Goal: Task Accomplishment & Management: Manage account settings

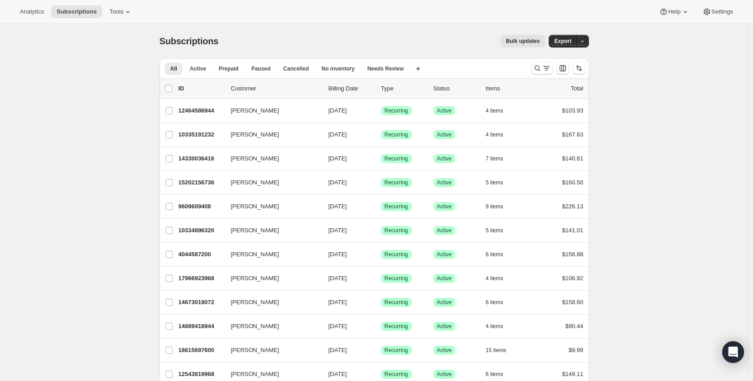
drag, startPoint x: 26, startPoint y: 9, endPoint x: 86, endPoint y: 49, distance: 72.1
click at [553, 68] on button "Search and filter results" at bounding box center [542, 68] width 22 height 13
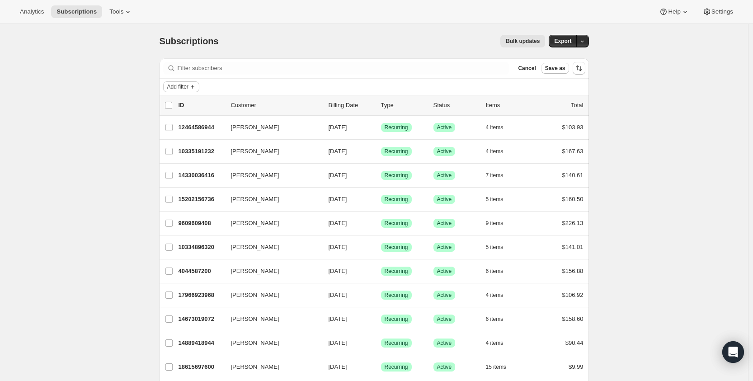
click at [170, 89] on span "Add filter" at bounding box center [177, 86] width 21 height 7
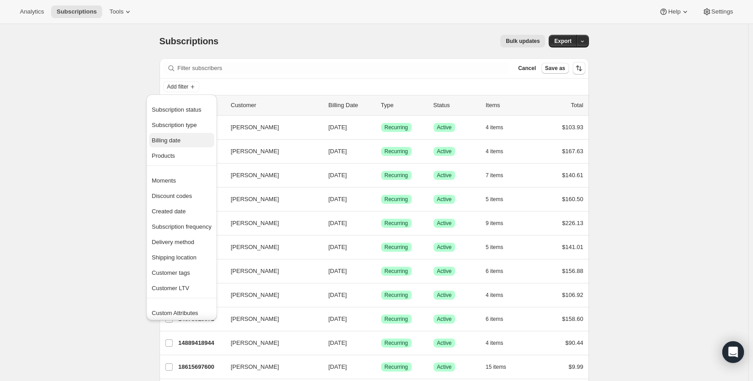
click at [169, 141] on span "Billing date" at bounding box center [166, 140] width 29 height 7
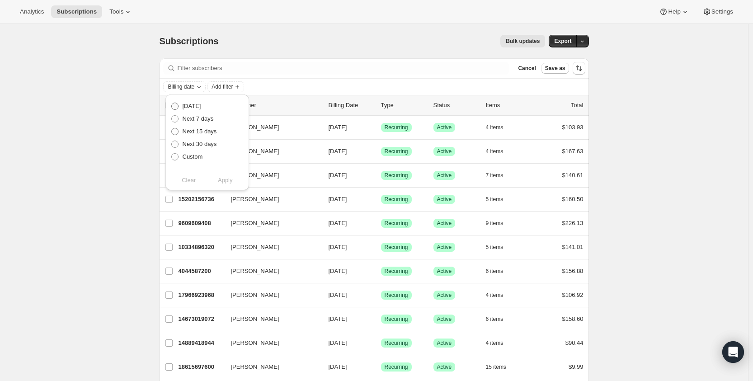
click at [183, 107] on span "Today" at bounding box center [192, 106] width 19 height 7
click at [172, 103] on input "Today" at bounding box center [171, 103] width 0 height 0
radio input "true"
click at [222, 176] on span "Apply" at bounding box center [225, 180] width 15 height 9
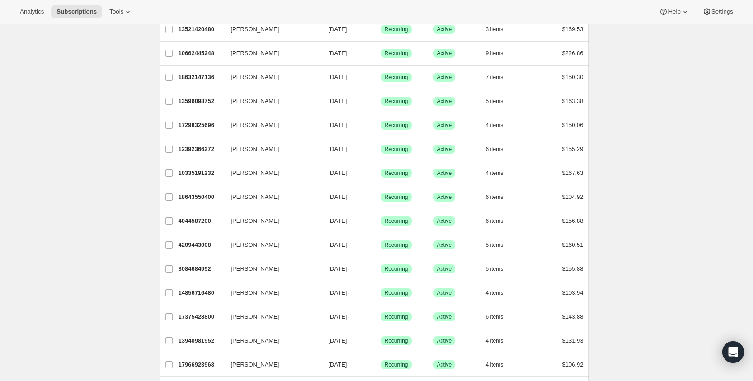
scroll to position [16, 0]
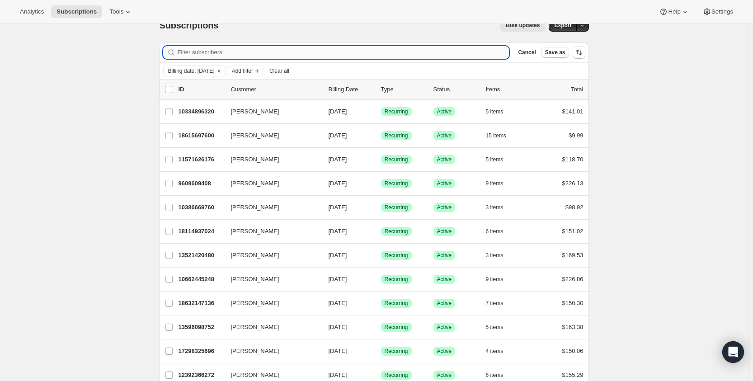
click at [255, 57] on input "Filter subscribers" at bounding box center [344, 52] width 332 height 13
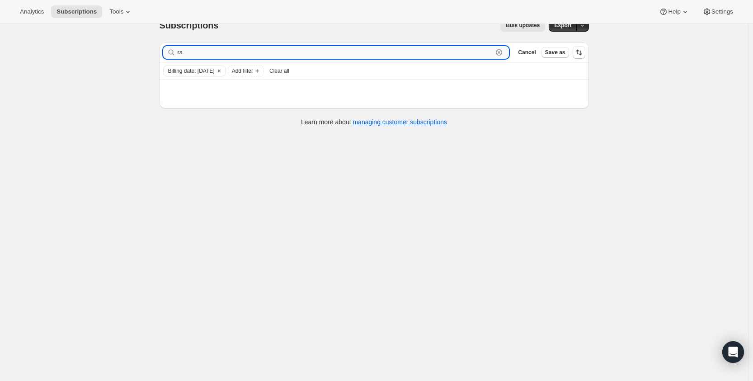
type input "r"
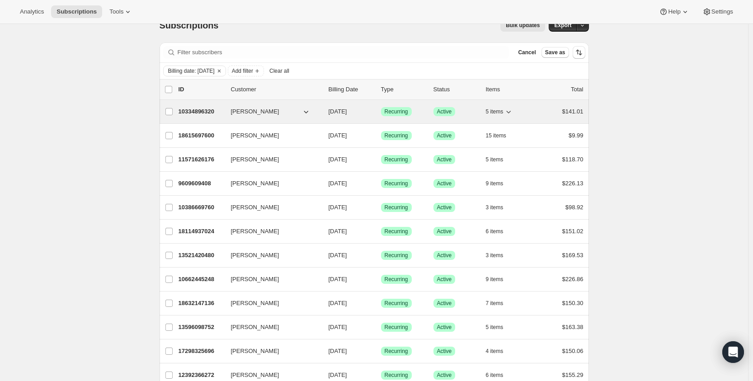
click at [511, 113] on icon "button" at bounding box center [509, 112] width 5 height 3
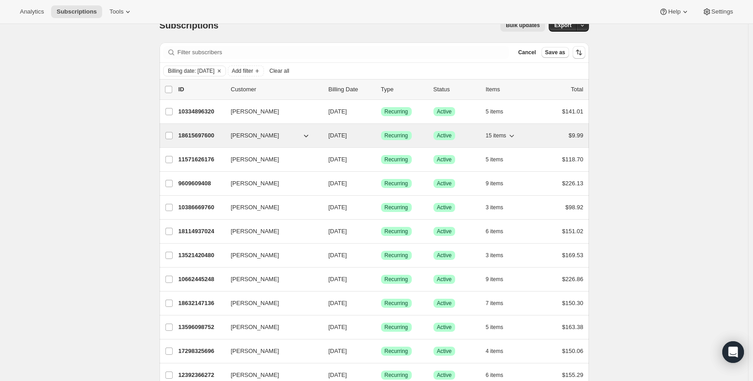
click at [514, 138] on icon "button" at bounding box center [511, 135] width 9 height 9
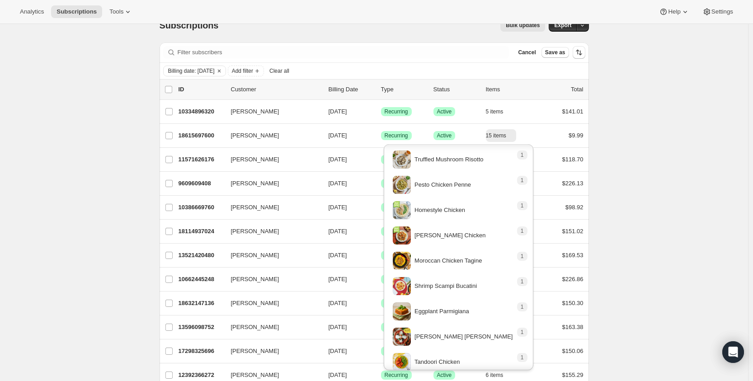
scroll to position [165, 0]
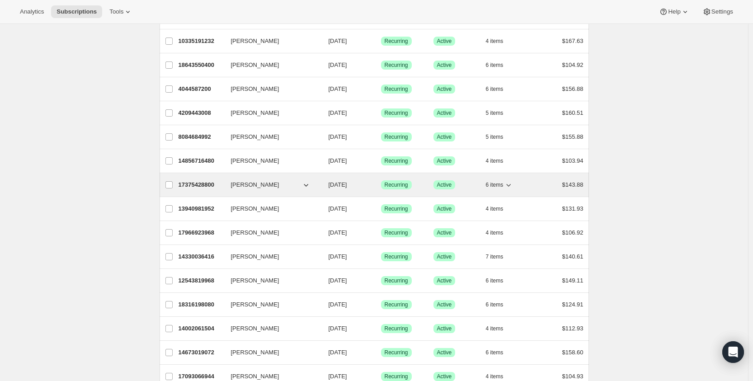
scroll to position [558, 0]
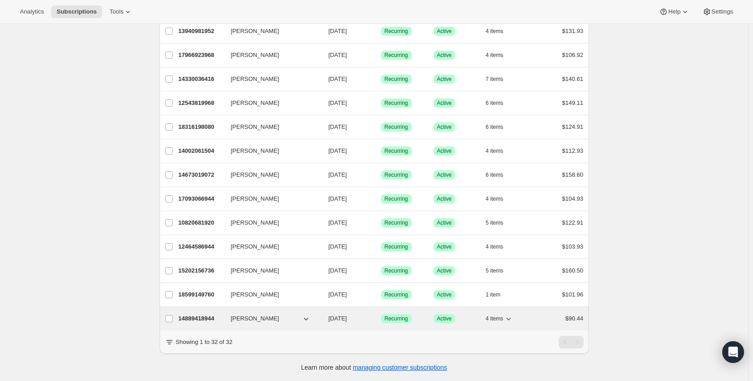
click at [508, 314] on icon "button" at bounding box center [508, 318] width 9 height 9
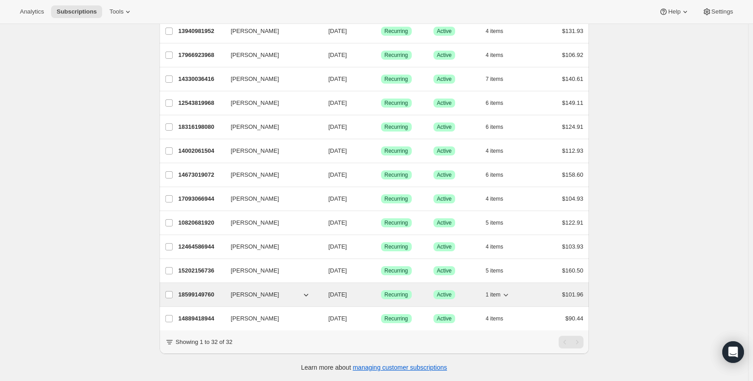
click at [510, 290] on icon "button" at bounding box center [505, 294] width 9 height 9
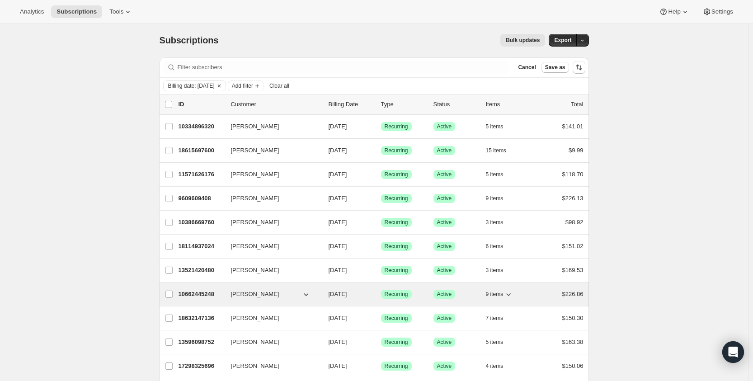
scroll to position [0, 0]
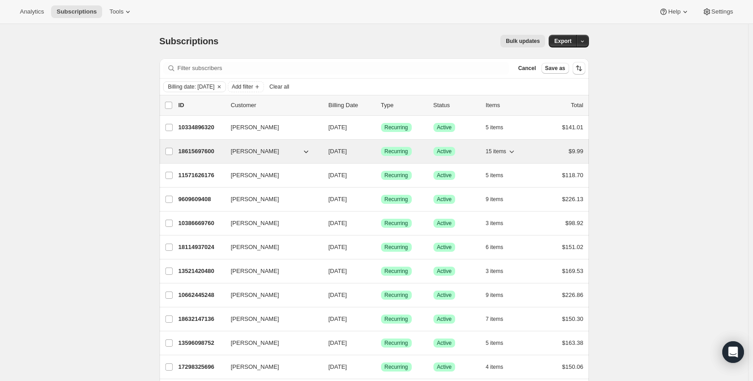
click at [250, 151] on span "Adam Johnson" at bounding box center [255, 151] width 48 height 9
click at [578, 143] on div "Adam Johnson 18615697600 Adam Johnson 08/24/2025 Success Recurring Success Acti…" at bounding box center [375, 152] width 430 height 24
click at [580, 152] on span "$9.99" at bounding box center [576, 151] width 15 height 7
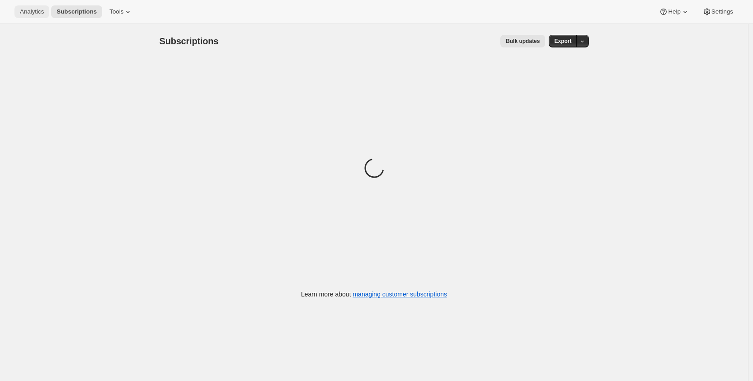
click at [41, 10] on span "Analytics" at bounding box center [32, 11] width 24 height 7
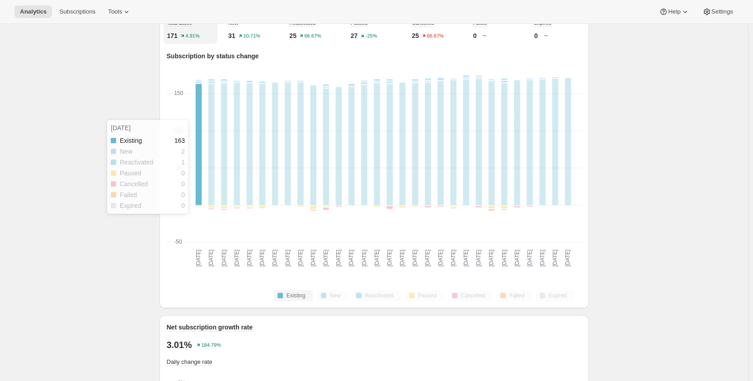
scroll to position [317, 0]
